Goal: Check status: Check status

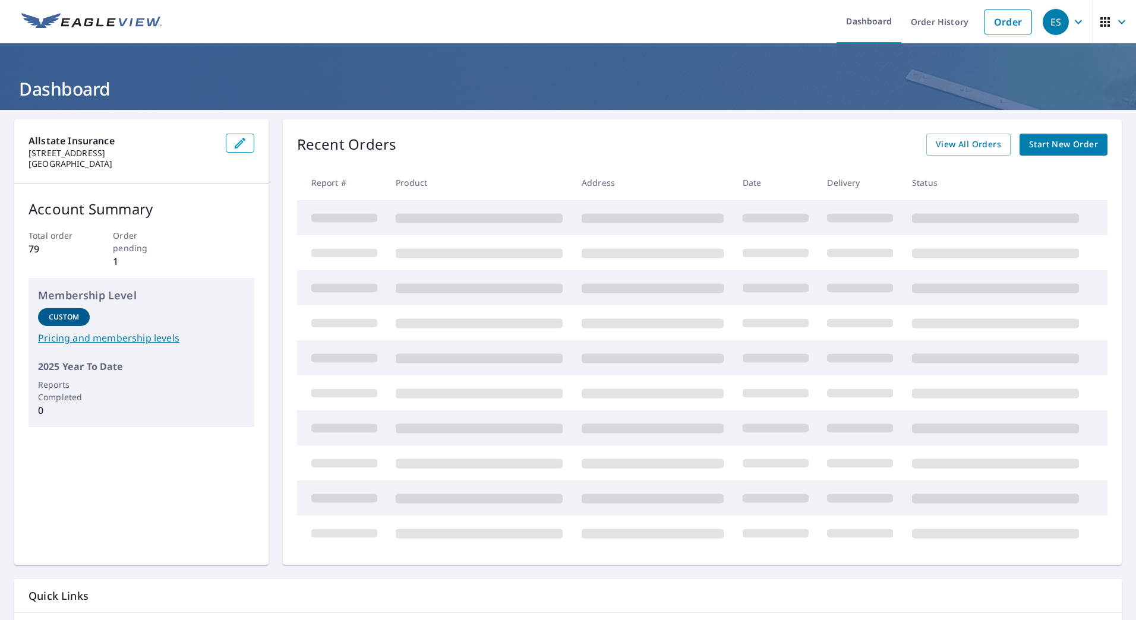
click at [132, 248] on p "Order pending" at bounding box center [141, 241] width 56 height 25
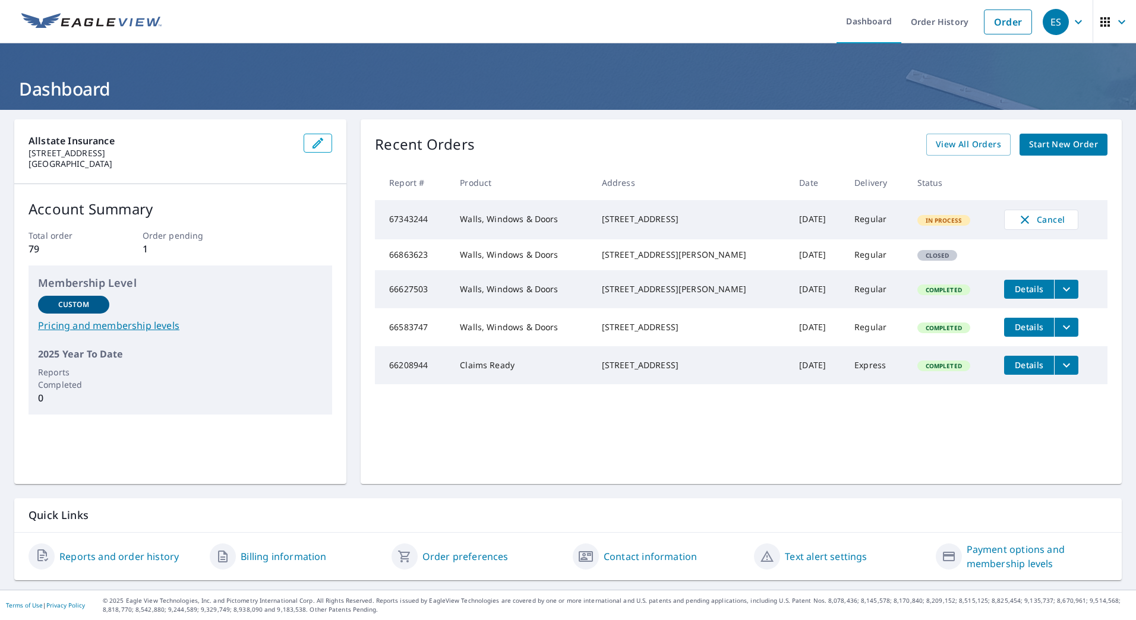
click at [1059, 296] on icon "filesDropdownBtn-66627503" at bounding box center [1066, 289] width 14 height 14
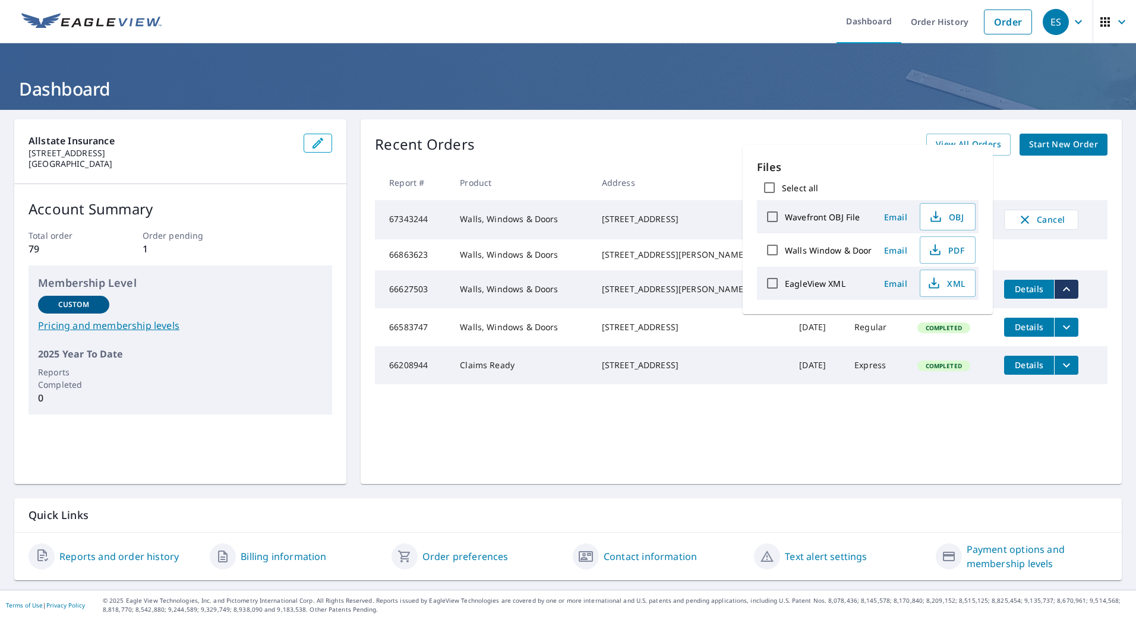
click at [657, 332] on td "[STREET_ADDRESS]" at bounding box center [691, 327] width 198 height 38
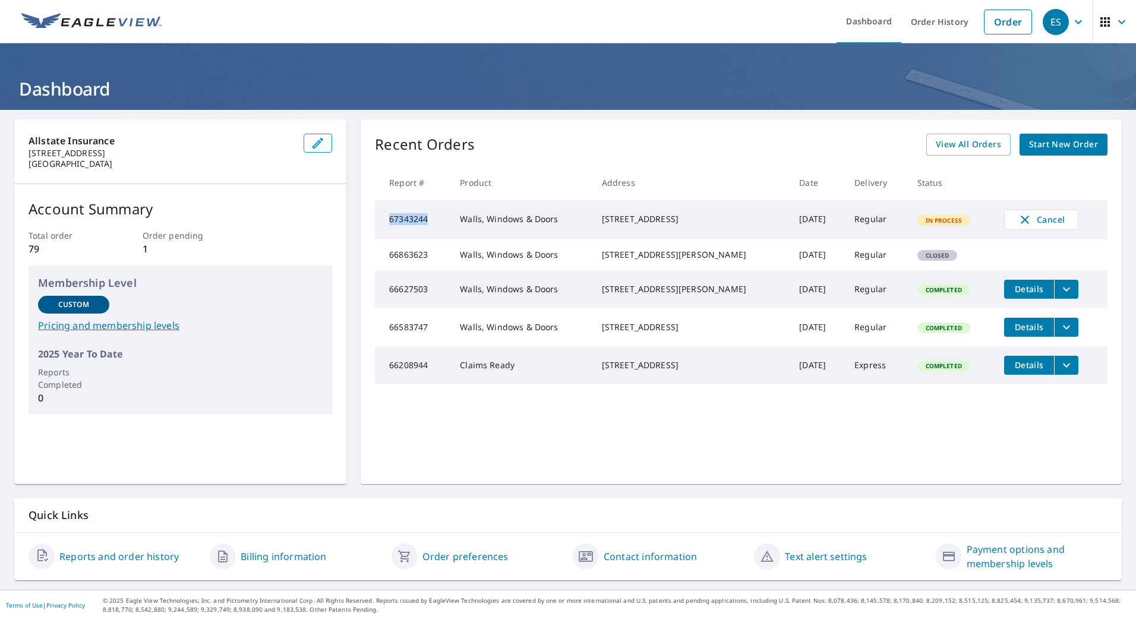
drag, startPoint x: 425, startPoint y: 220, endPoint x: 380, endPoint y: 222, distance: 44.6
click at [380, 222] on td "67343244" at bounding box center [412, 219] width 75 height 39
drag, startPoint x: 380, startPoint y: 222, endPoint x: 412, endPoint y: 222, distance: 31.5
copy td "67343244"
click at [982, 140] on span "View All Orders" at bounding box center [968, 144] width 65 height 15
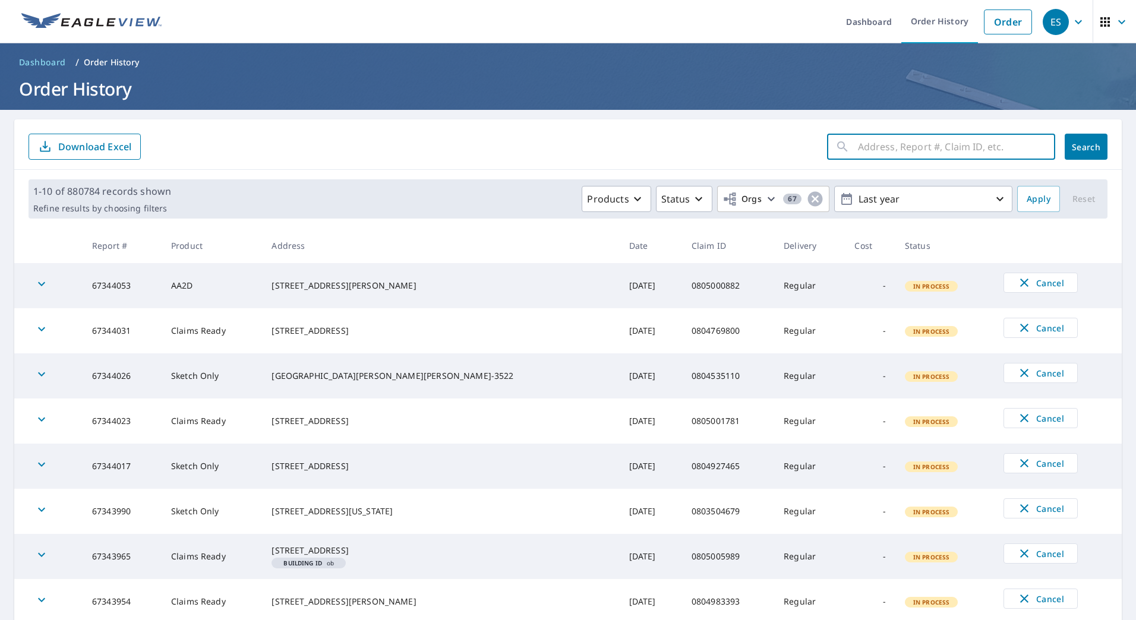
paste input "67343244"
type input "67343244"
click at [930, 260] on th "Status" at bounding box center [944, 245] width 99 height 35
click at [1067, 154] on button "Search" at bounding box center [1086, 147] width 43 height 26
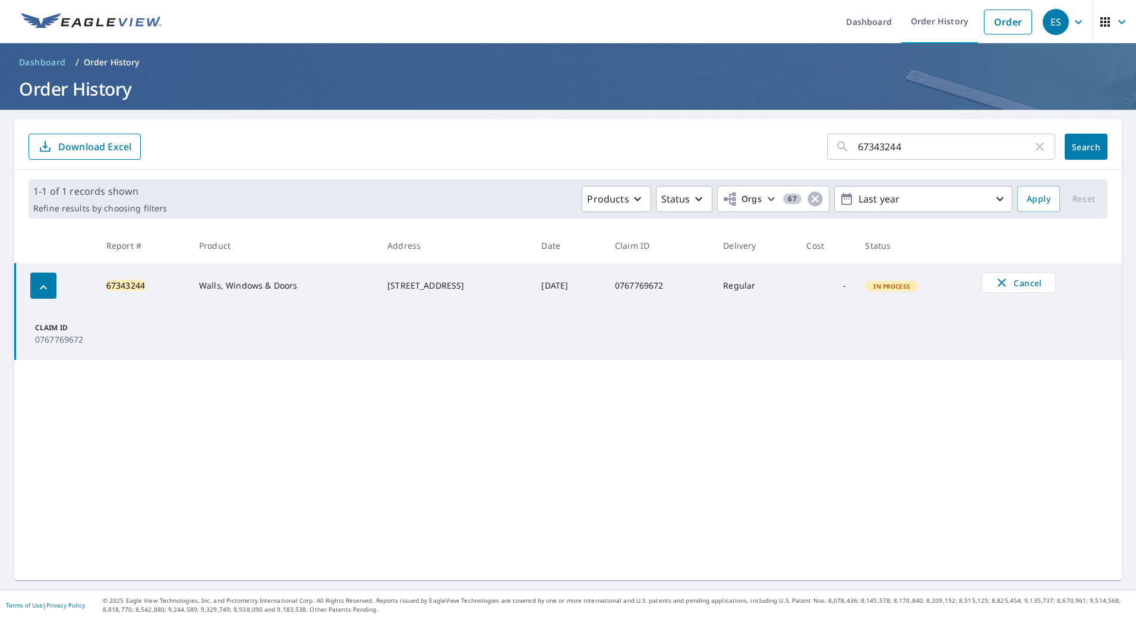
click at [402, 299] on td "[STREET_ADDRESS]" at bounding box center [455, 285] width 154 height 45
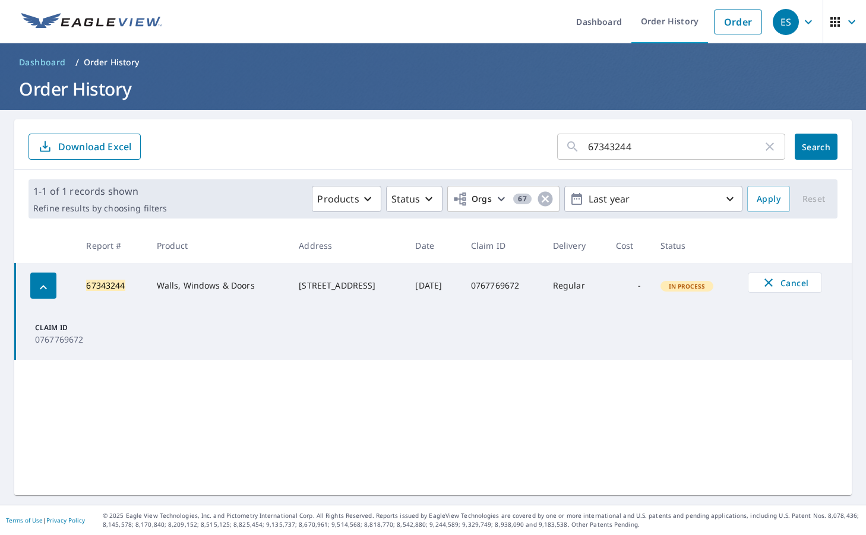
click at [289, 258] on th "Address" at bounding box center [347, 245] width 116 height 35
click at [27, 287] on td at bounding box center [46, 285] width 62 height 45
click at [38, 291] on icon "button" at bounding box center [43, 287] width 14 height 14
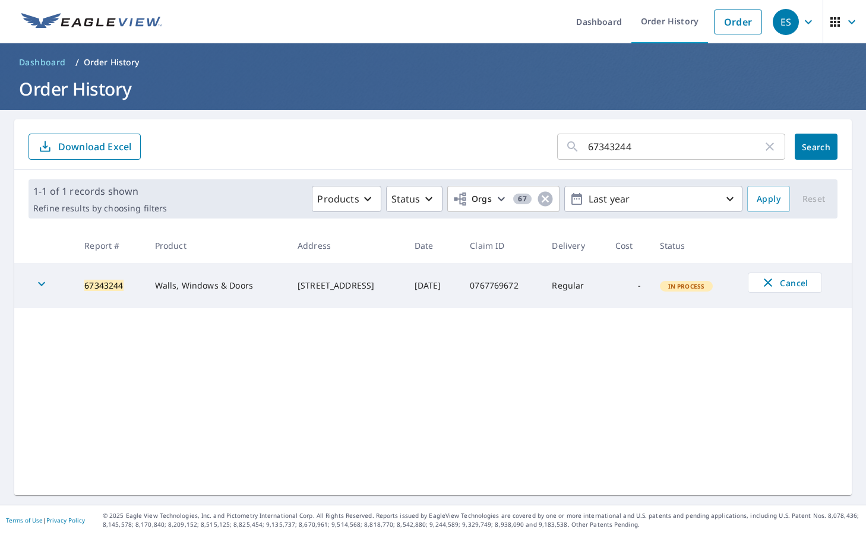
click at [146, 288] on td "Walls, Windows & Doors" at bounding box center [217, 285] width 143 height 45
drag, startPoint x: 626, startPoint y: 146, endPoint x: 567, endPoint y: 143, distance: 58.3
click at [560, 141] on div "67343244 ​" at bounding box center [671, 147] width 228 height 26
click at [807, 146] on span "Search" at bounding box center [816, 146] width 24 height 11
